Goal: Information Seeking & Learning: Learn about a topic

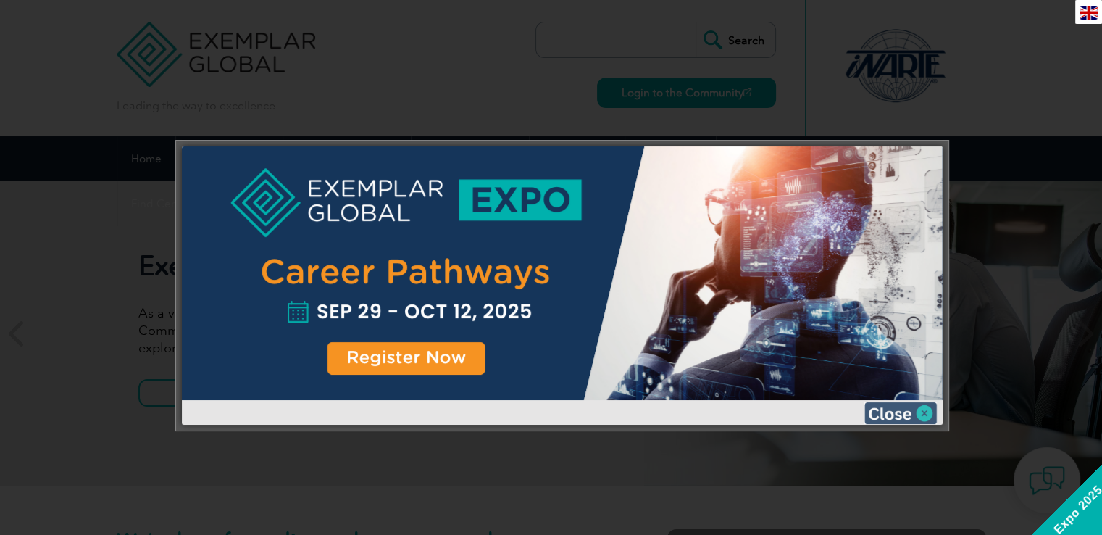
click at [883, 412] on img at bounding box center [901, 413] width 72 height 22
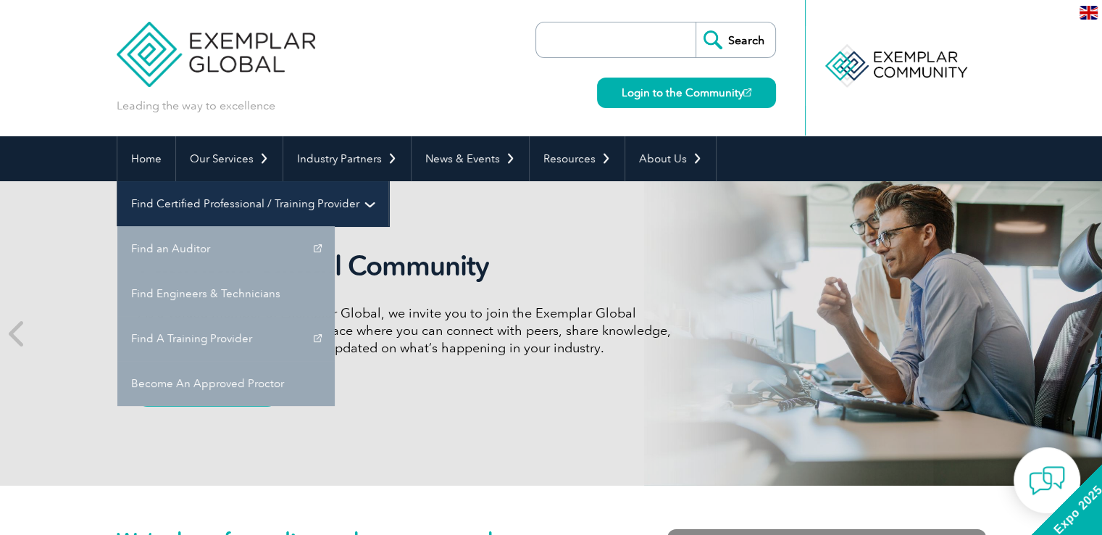
click at [388, 181] on link "Find Certified Professional / Training Provider" at bounding box center [252, 203] width 271 height 45
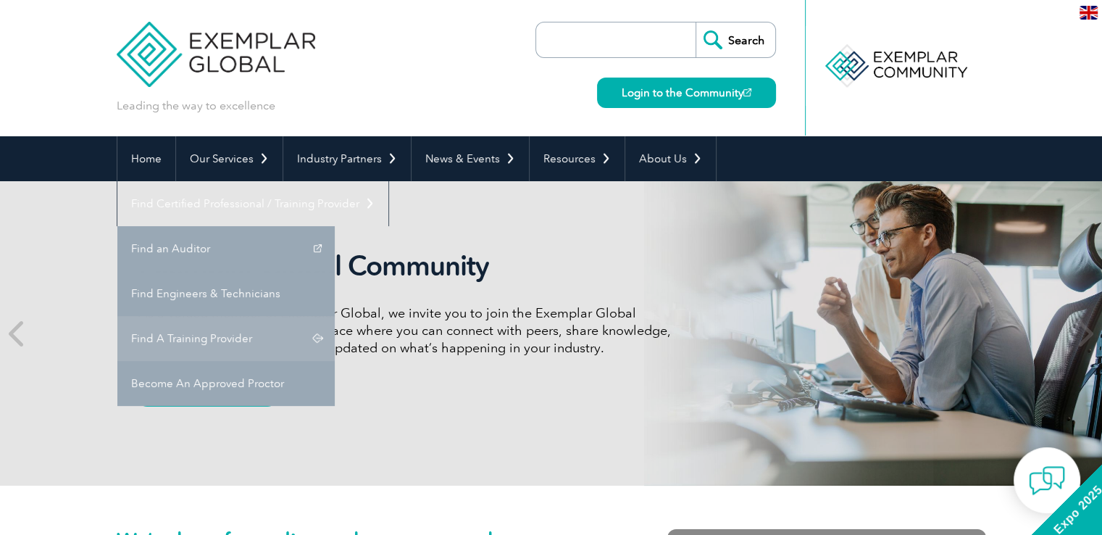
click at [335, 316] on link "Find A Training Provider" at bounding box center [225, 338] width 217 height 45
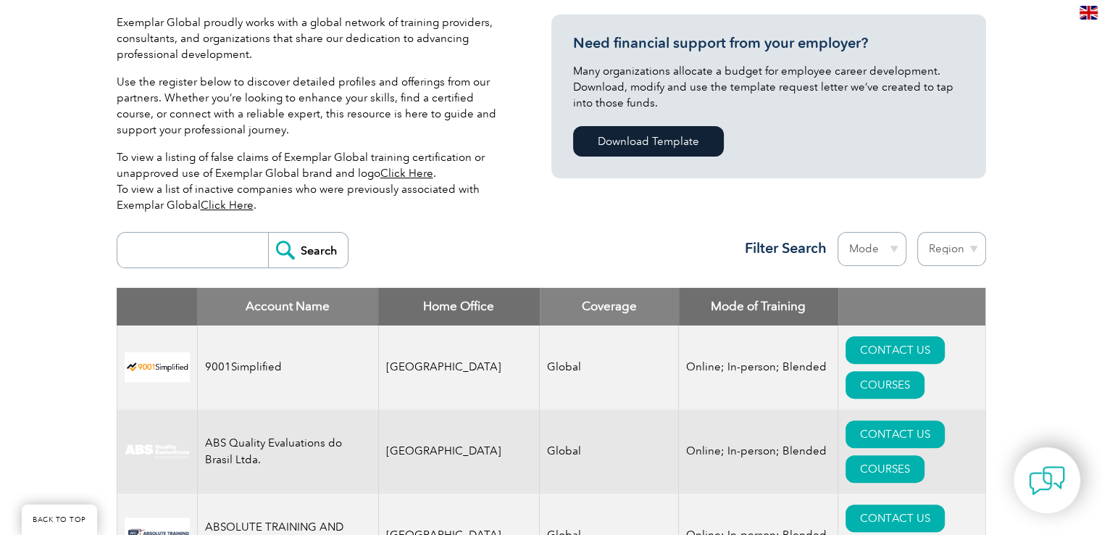
scroll to position [507, 0]
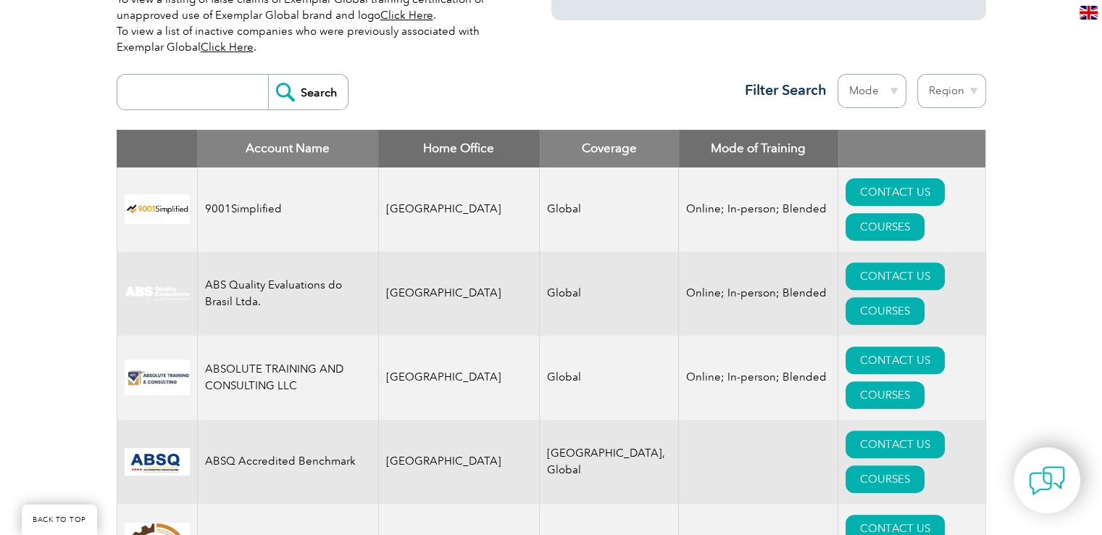
click at [196, 88] on input "search" at bounding box center [197, 92] width 144 height 35
type input "Royal"
click at [313, 94] on input "Search" at bounding box center [308, 92] width 80 height 35
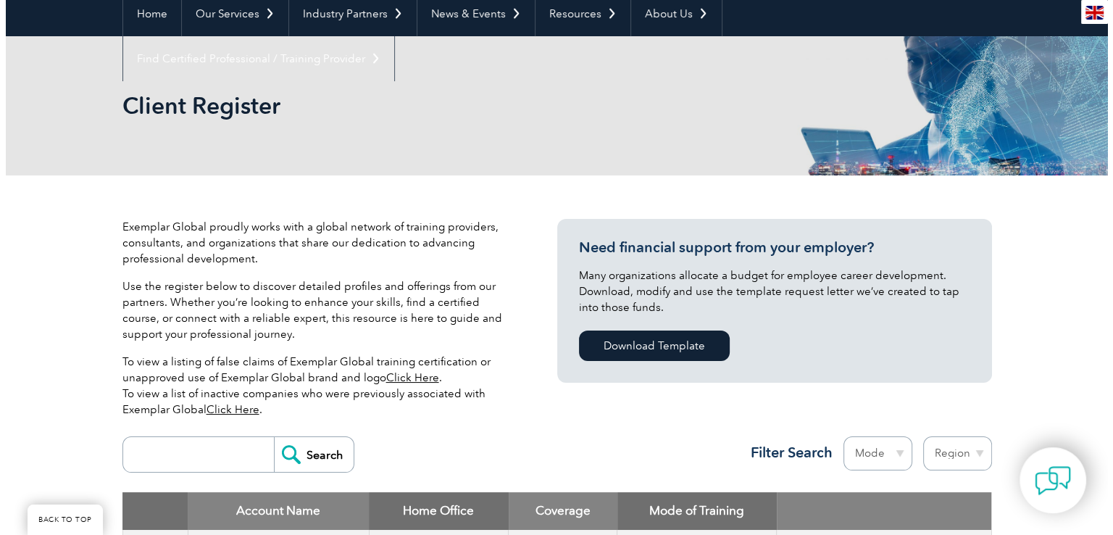
scroll to position [290, 0]
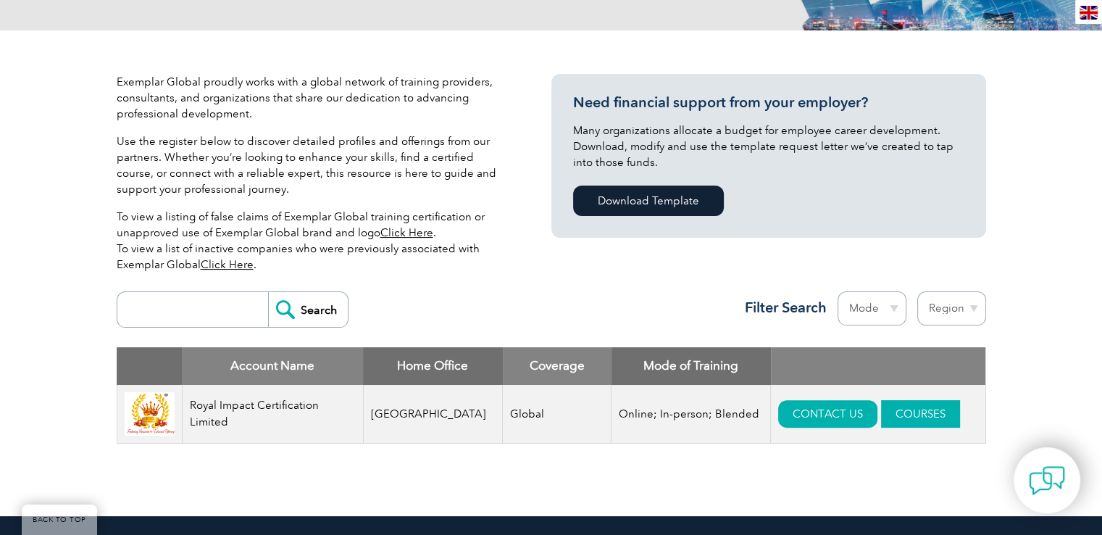
click at [881, 415] on link "COURSES" at bounding box center [920, 414] width 79 height 28
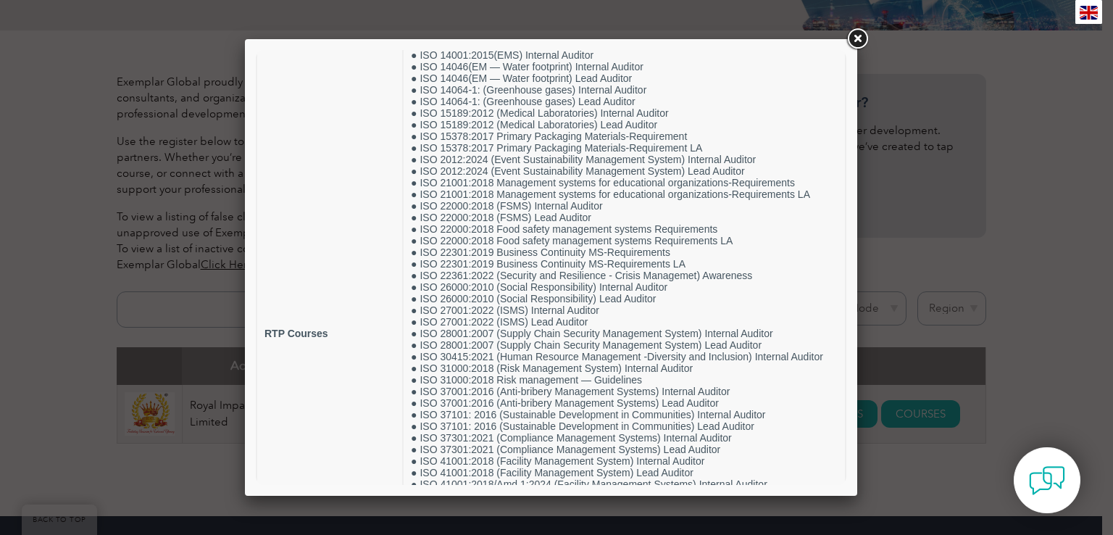
scroll to position [0, 0]
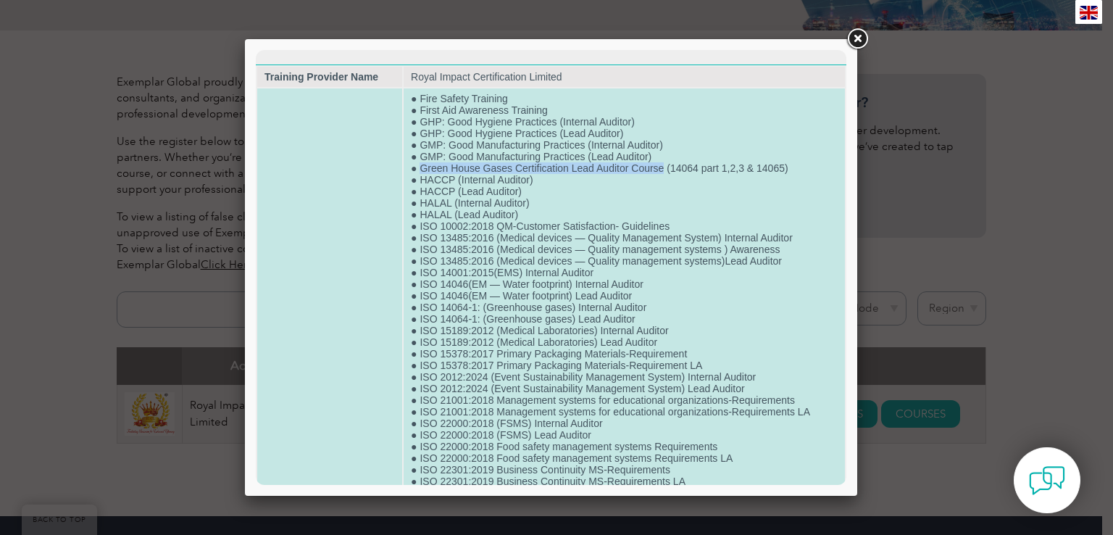
drag, startPoint x: 416, startPoint y: 173, endPoint x: 660, endPoint y: 170, distance: 243.6
copy td "Green House Gases Certification Lead Auditor Course"
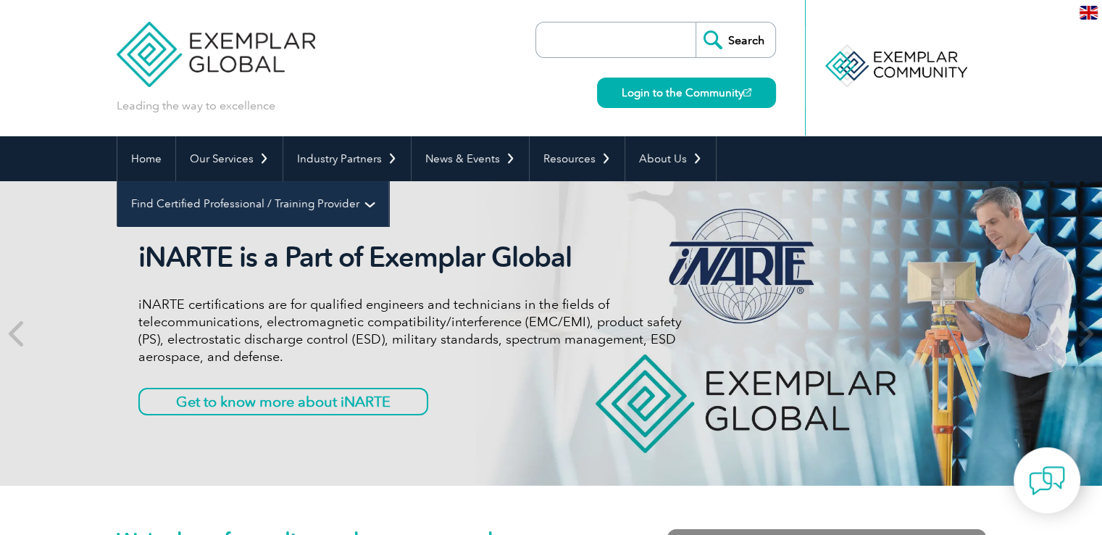
click at [388, 181] on link "Find Certified Professional / Training Provider" at bounding box center [252, 203] width 271 height 45
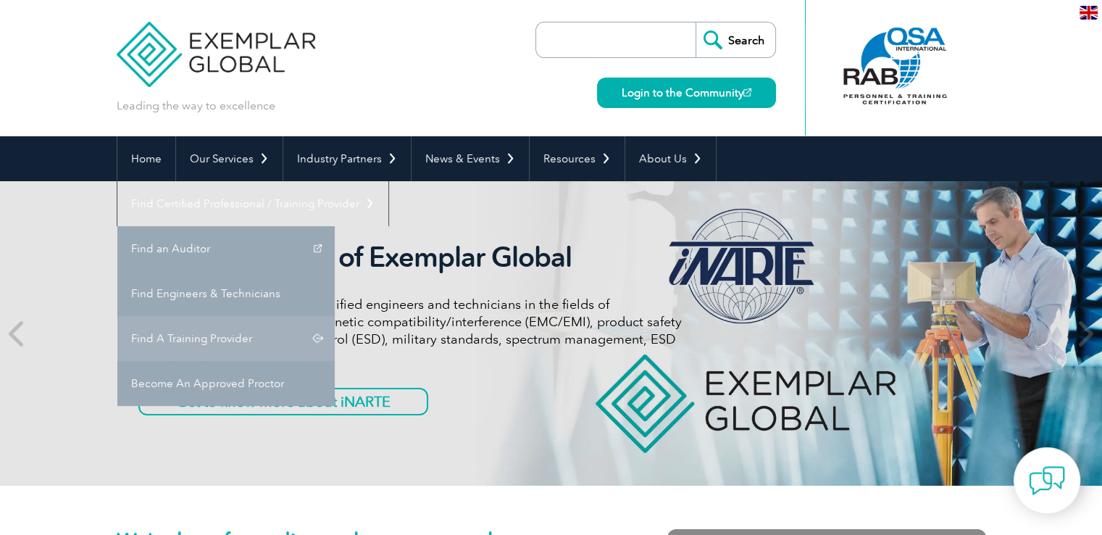
click at [335, 316] on link "Find A Training Provider" at bounding box center [225, 338] width 217 height 45
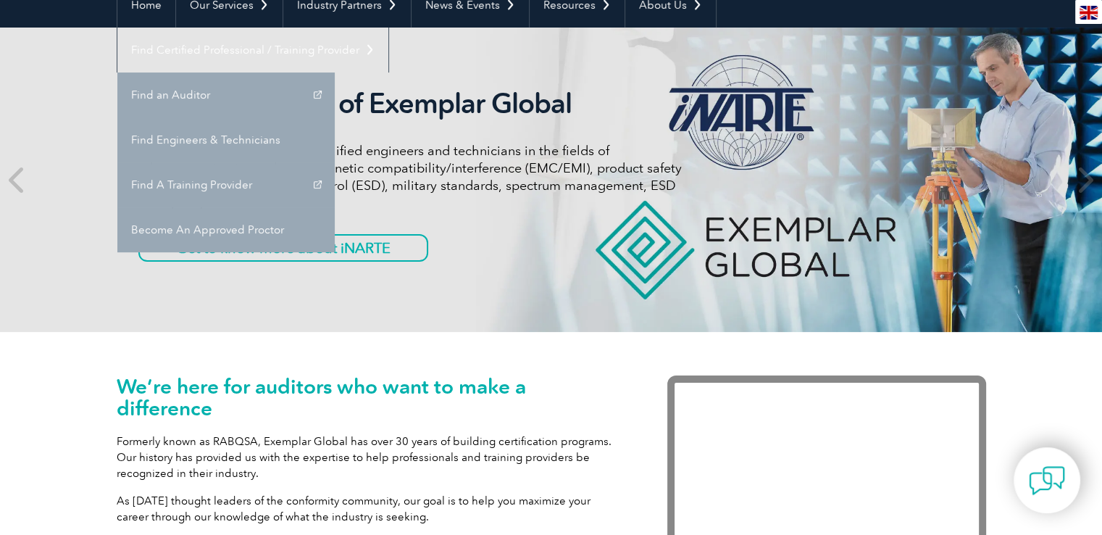
scroll to position [362, 0]
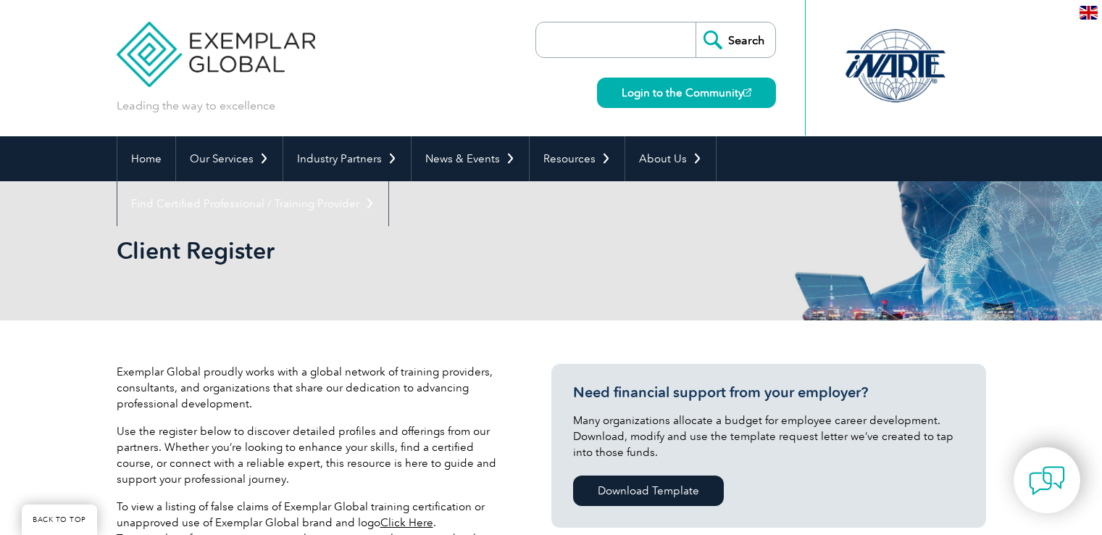
scroll to position [290, 0]
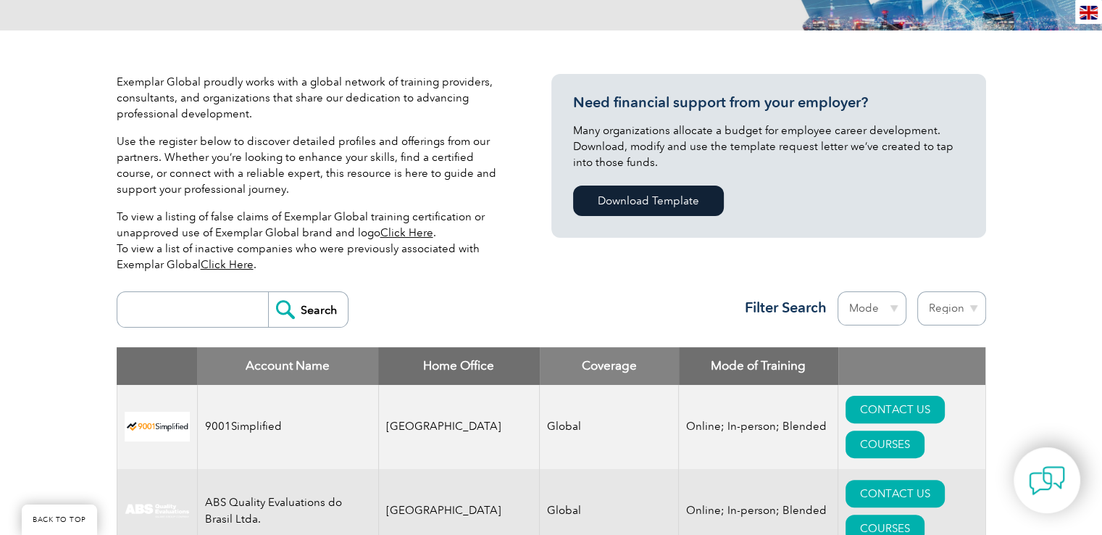
click at [207, 323] on input "search" at bounding box center [197, 309] width 144 height 35
type input "Royal"
click at [313, 315] on input "Search" at bounding box center [308, 309] width 80 height 35
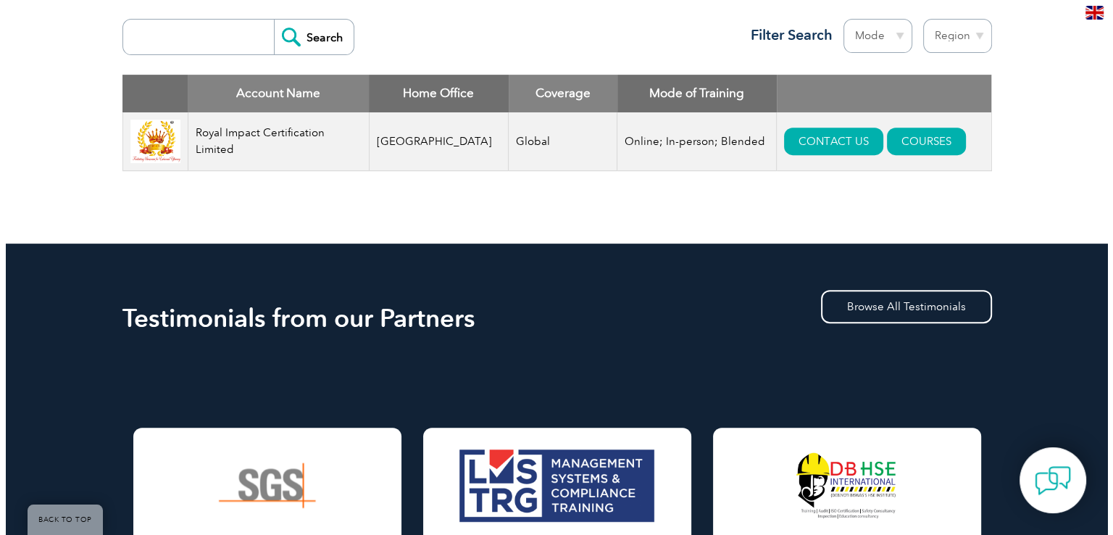
scroll to position [362, 0]
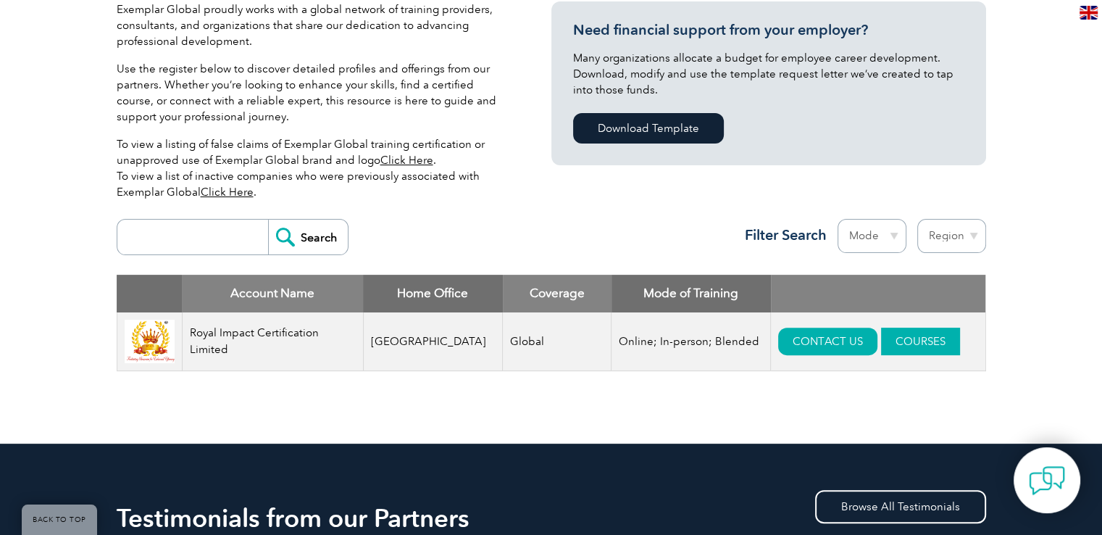
click at [893, 344] on link "COURSES" at bounding box center [920, 342] width 79 height 28
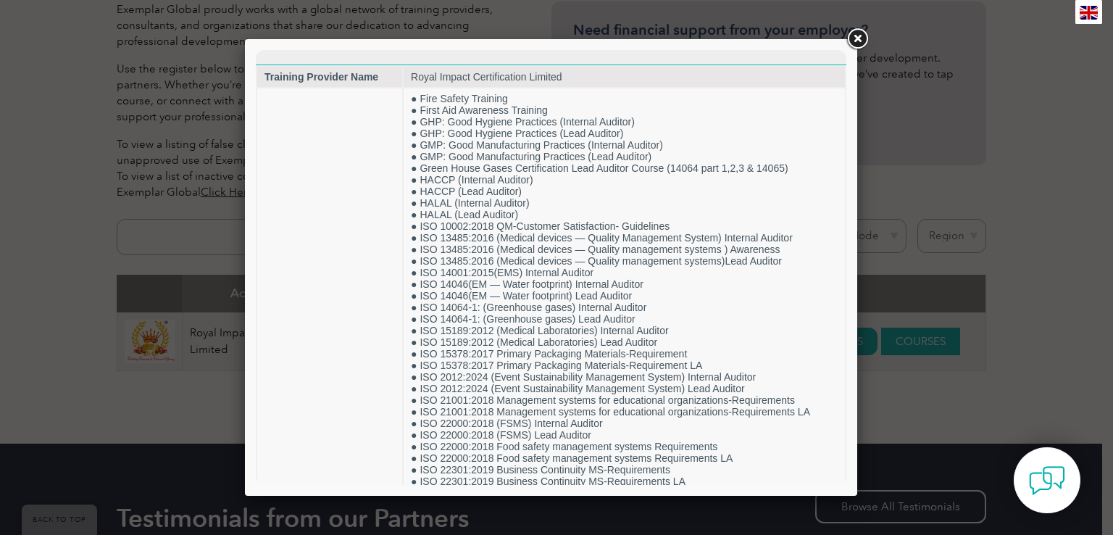
scroll to position [0, 0]
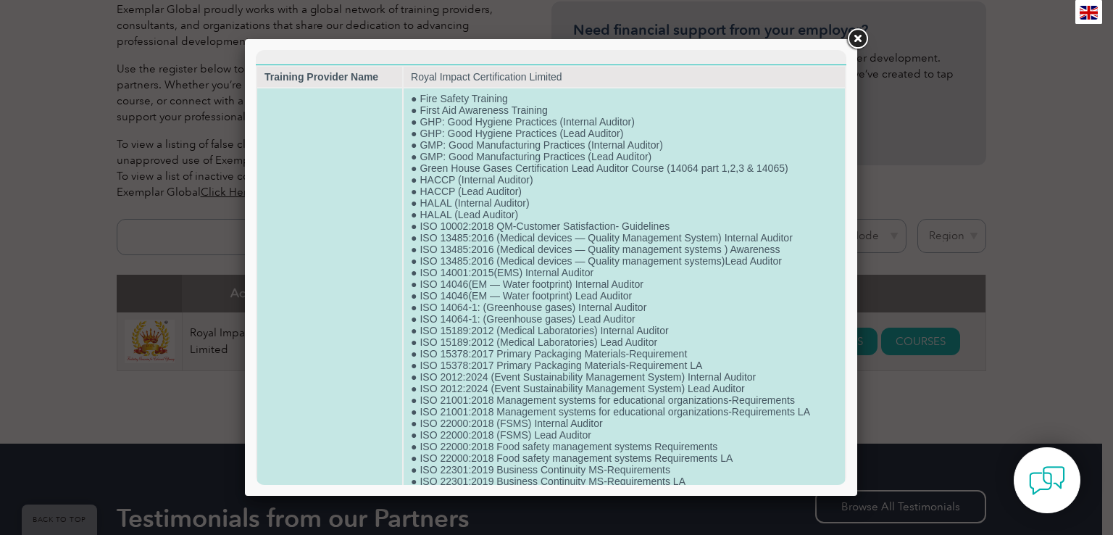
drag, startPoint x: 409, startPoint y: 170, endPoint x: 788, endPoint y: 172, distance: 379.1
copy td "● Green House Gases Certification Lead Auditor Course (14064 part 1,2,3 & 14065)"
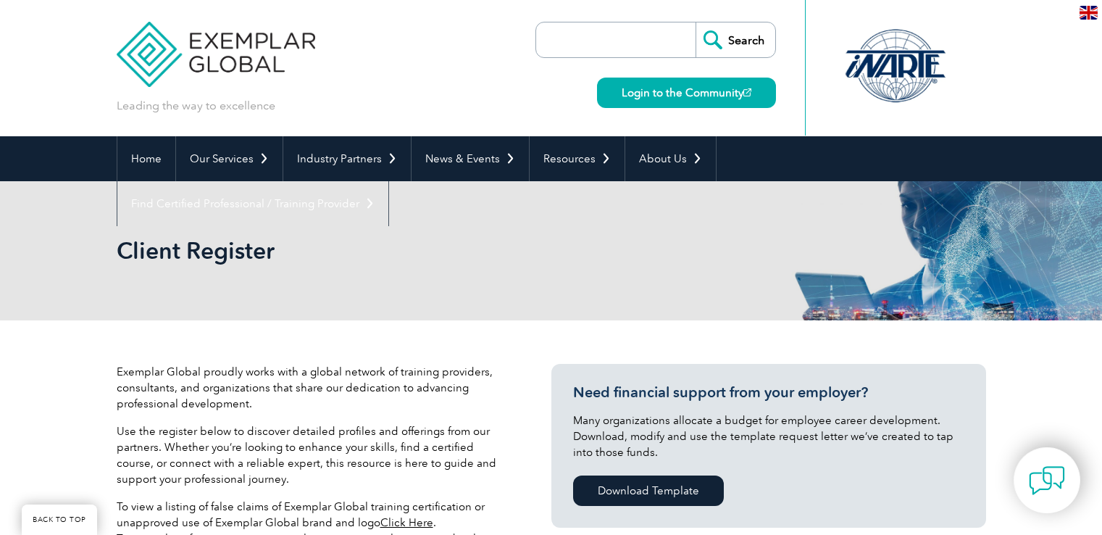
scroll to position [290, 0]
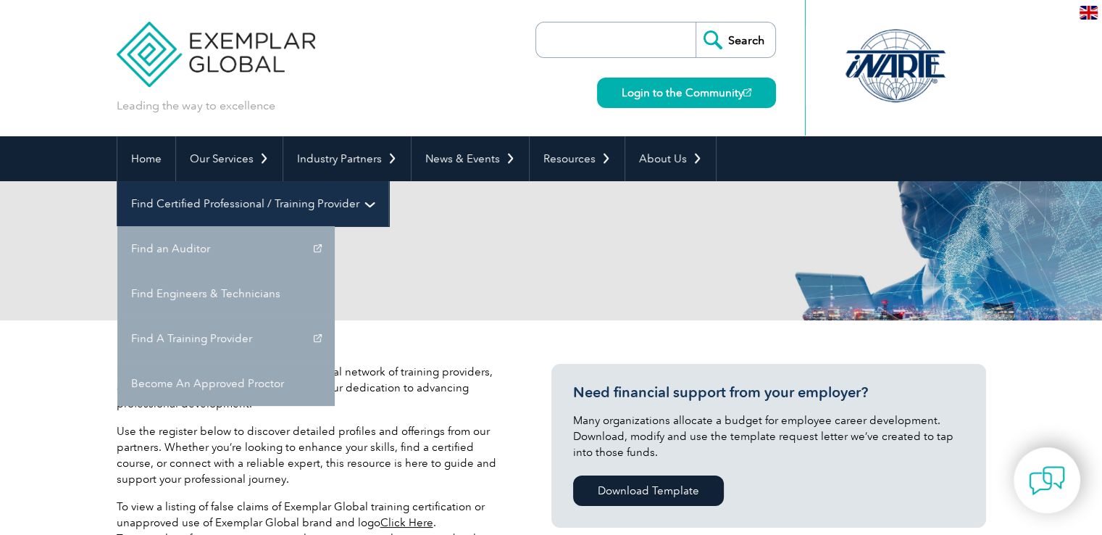
click at [388, 181] on link "Find Certified Professional / Training Provider" at bounding box center [252, 203] width 271 height 45
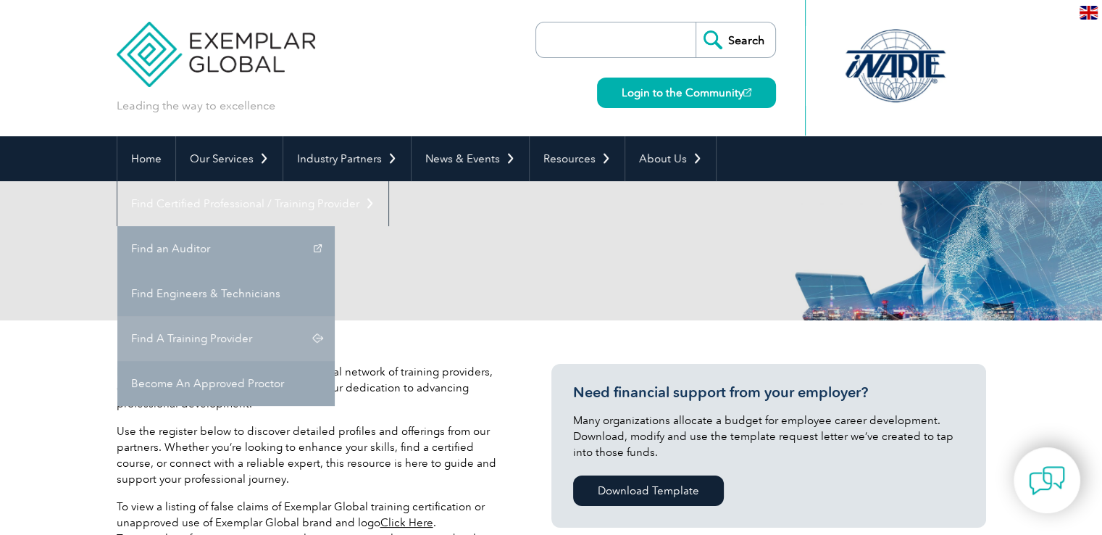
click at [335, 316] on link "Find A Training Provider" at bounding box center [225, 338] width 217 height 45
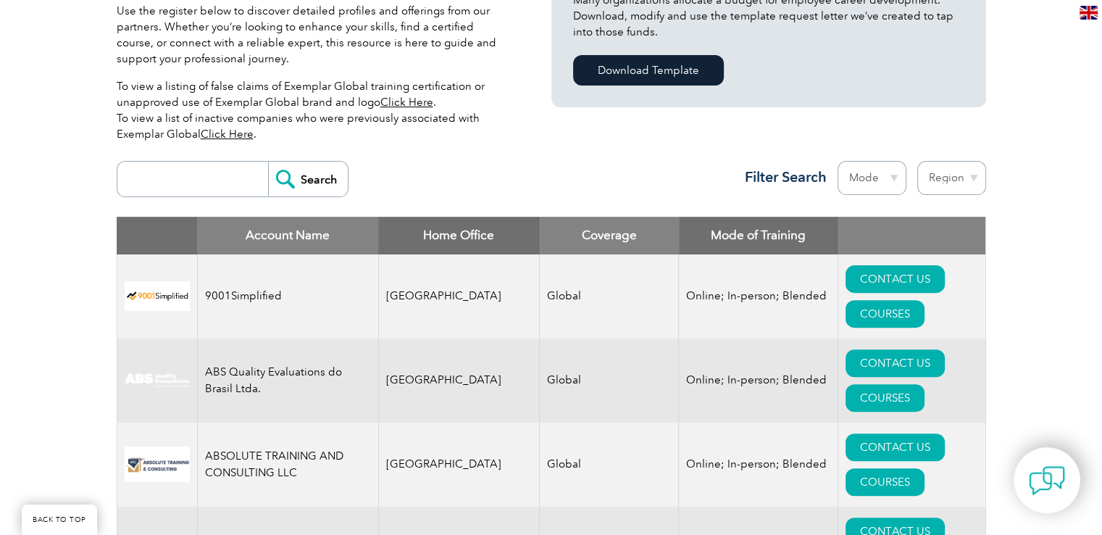
scroll to position [507, 0]
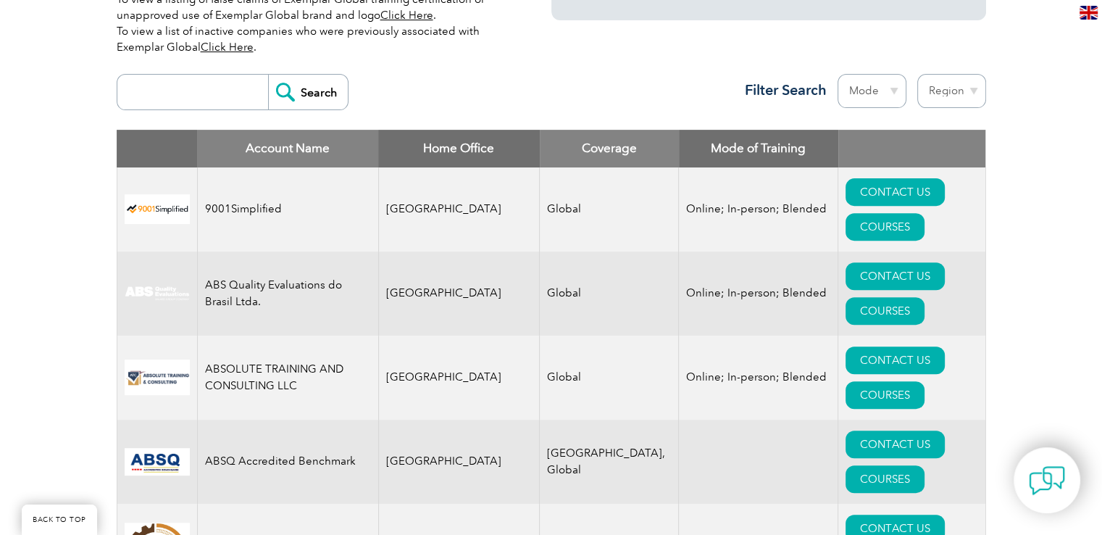
click at [183, 70] on div "Search Region [GEOGRAPHIC_DATA] [GEOGRAPHIC_DATA] [GEOGRAPHIC_DATA] [GEOGRAPHIC…" at bounding box center [552, 98] width 870 height 63
click at [135, 94] on input "search" at bounding box center [197, 92] width 144 height 35
type input "Royal"
click at [268, 75] on input "Search" at bounding box center [308, 92] width 80 height 35
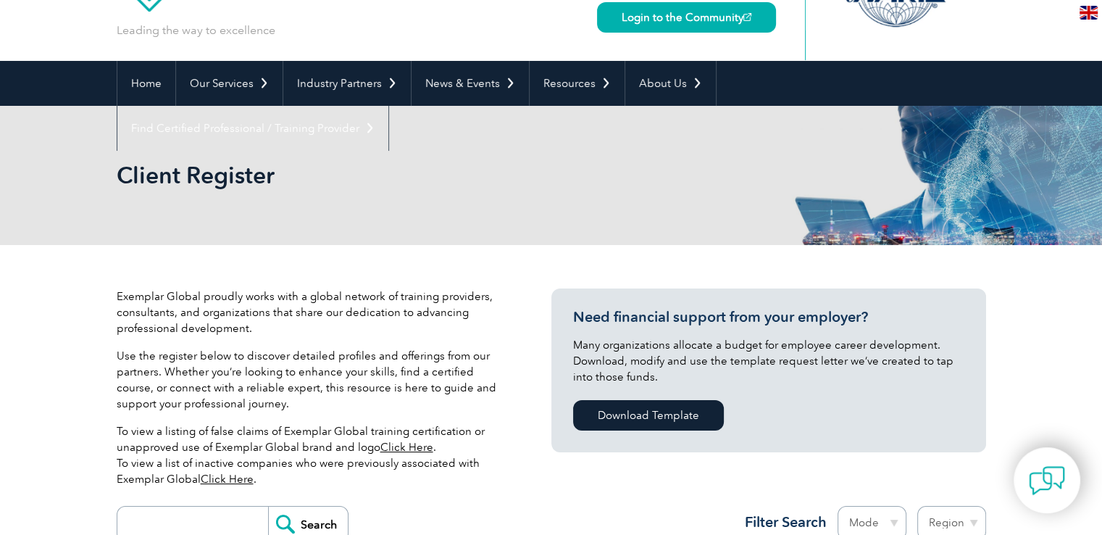
scroll to position [275, 0]
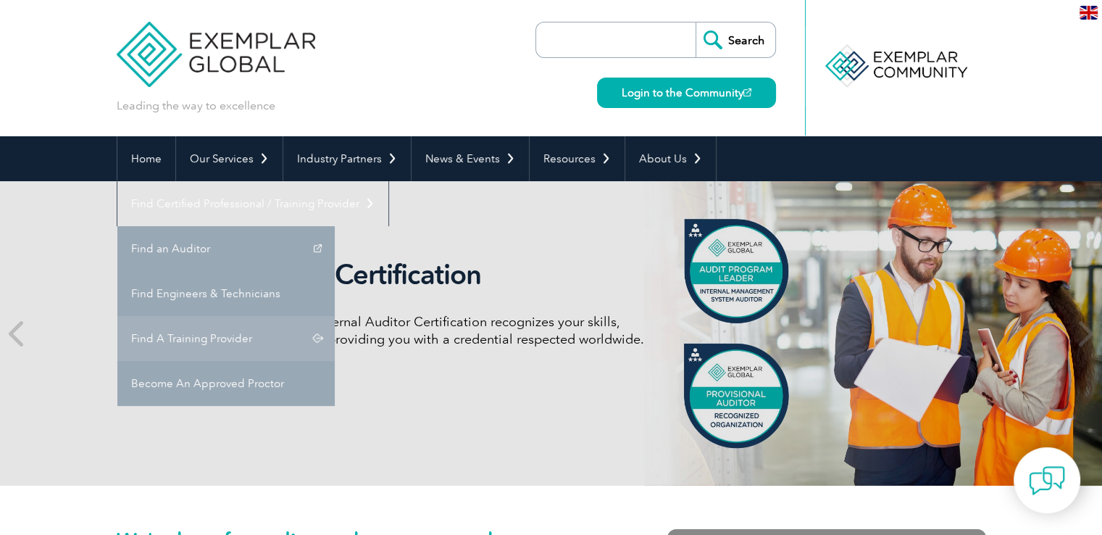
click at [335, 316] on link "Find A Training Provider" at bounding box center [225, 338] width 217 height 45
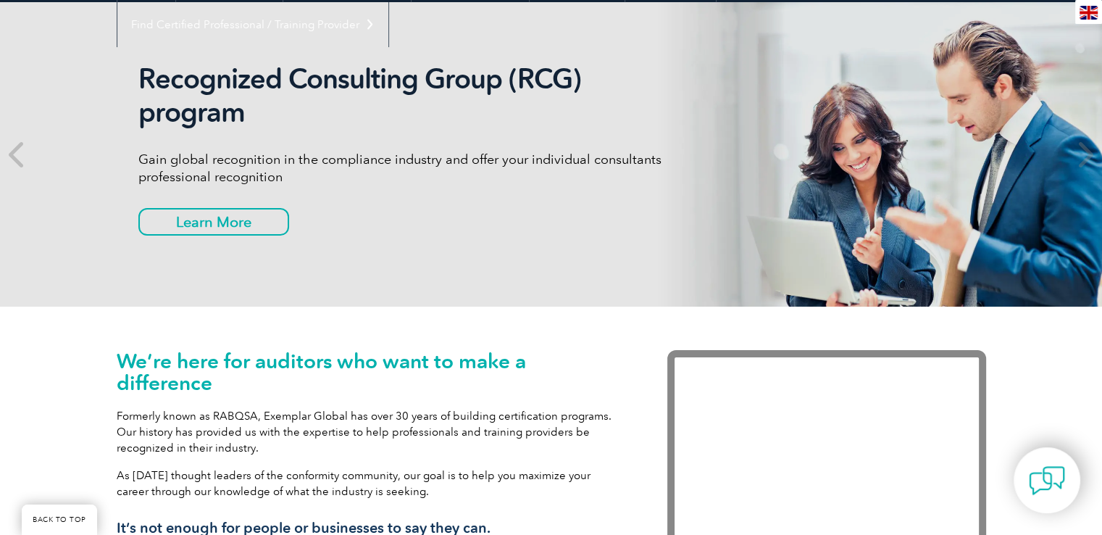
scroll to position [217, 0]
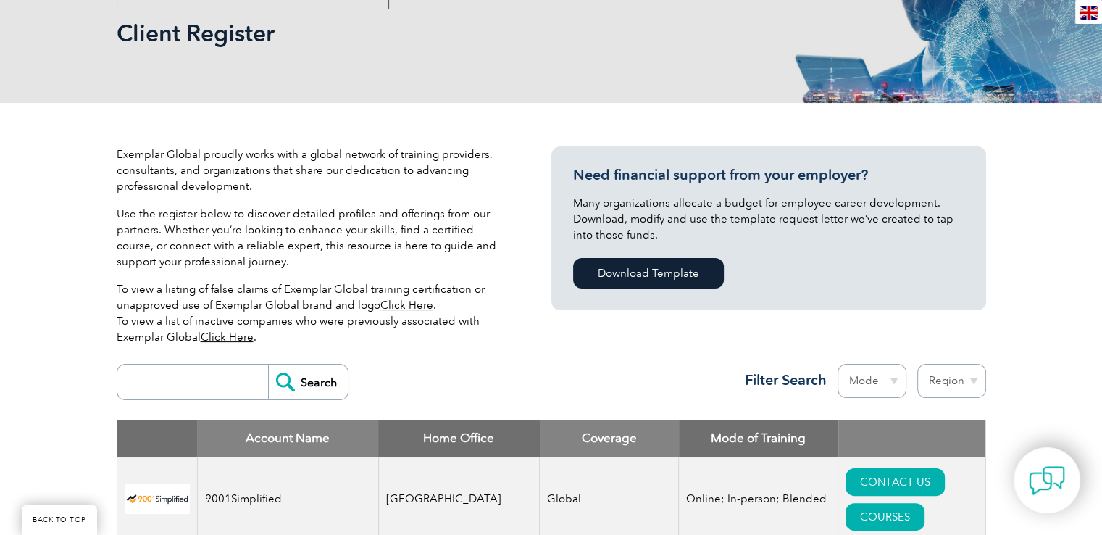
type input "Royal"
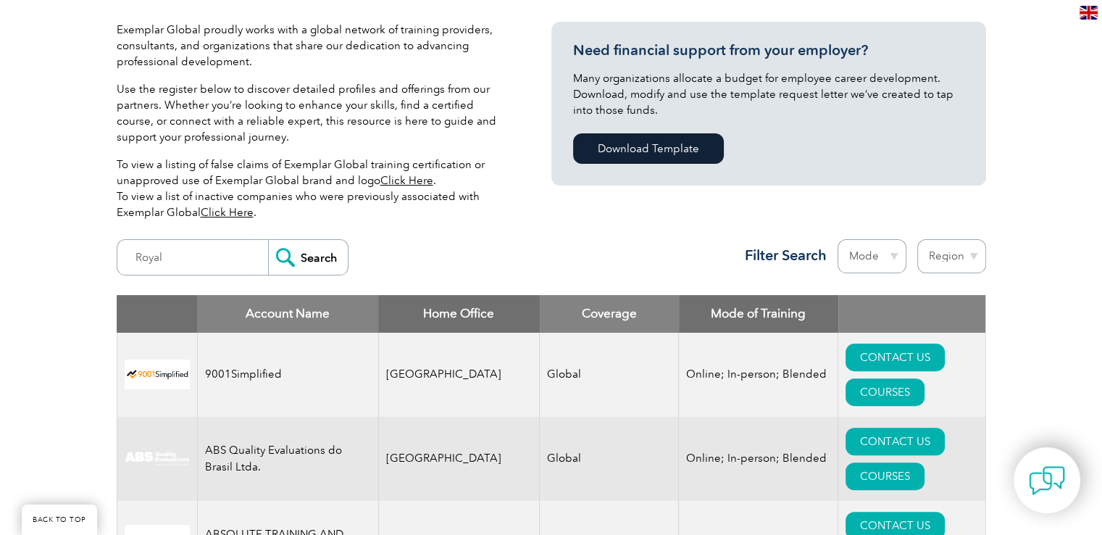
scroll to position [362, 0]
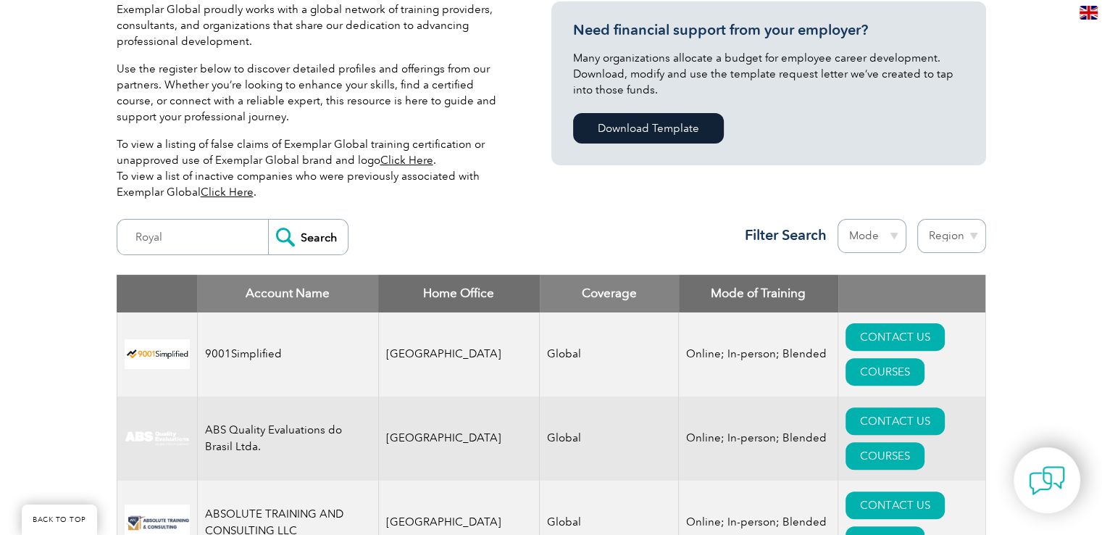
click at [309, 244] on input "Search" at bounding box center [308, 237] width 80 height 35
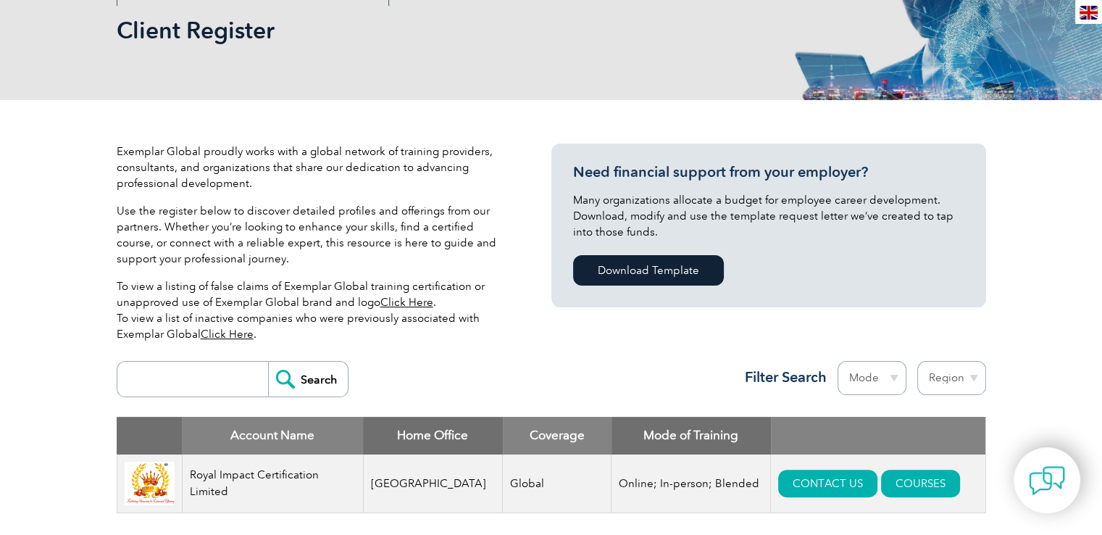
scroll to position [362, 0]
